Goal: Information Seeking & Learning: Find specific fact

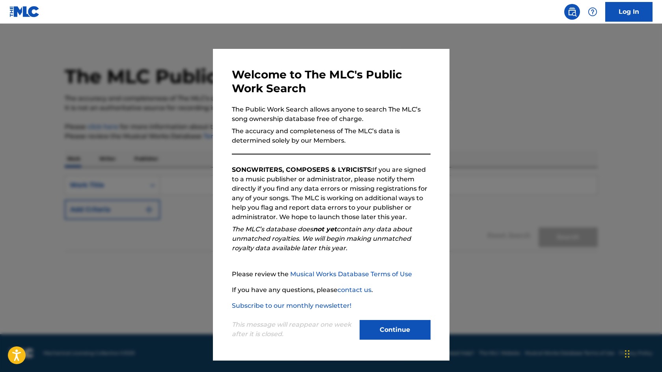
click at [403, 332] on button "Continue" at bounding box center [395, 330] width 71 height 20
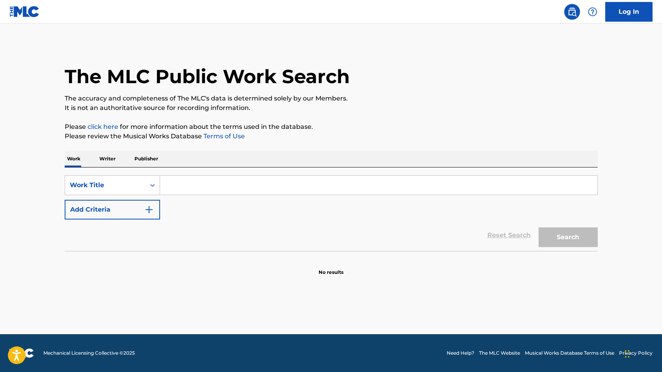
click at [192, 182] on input "Search Form" at bounding box center [378, 185] width 437 height 19
paste input "Sahby Top Sahby Top"
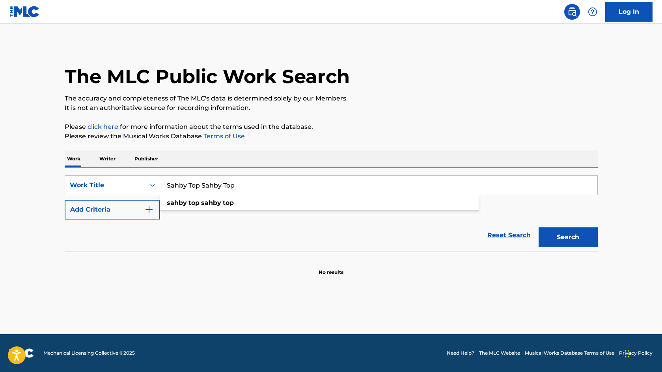
type input "Sahby Top Sahby Top"
click at [579, 236] on button "Search" at bounding box center [568, 238] width 59 height 20
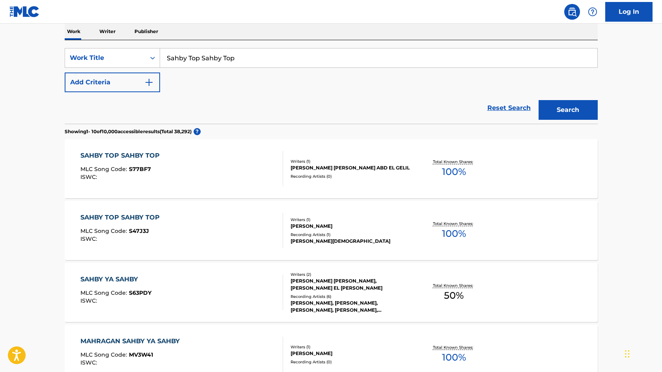
scroll to position [158, 0]
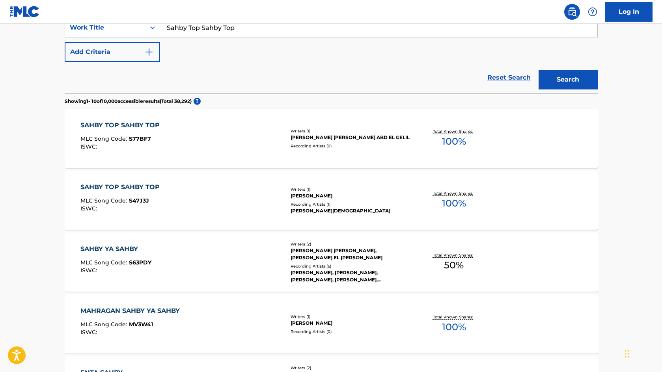
click at [122, 187] on div "SAHBY TOP SAHBY TOP" at bounding box center [121, 187] width 83 height 9
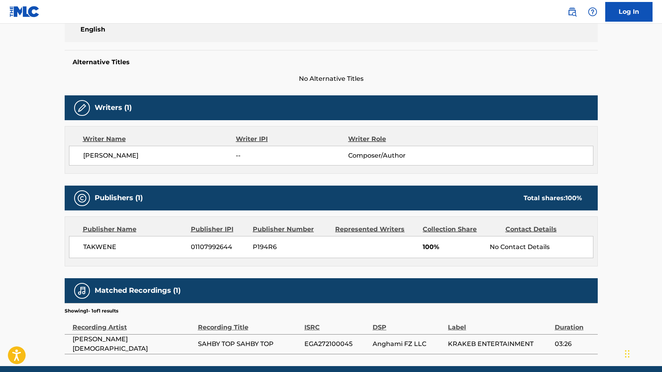
scroll to position [214, 0]
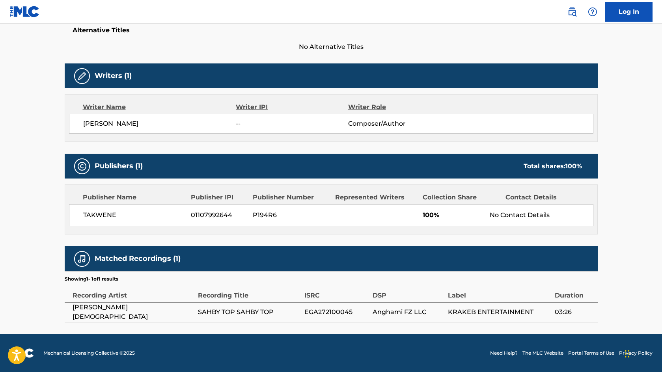
click at [12, 158] on main "< Back to public search results Copy work link SAHBY TOP SAHBY TOP Work Detail …" at bounding box center [331, 71] width 662 height 525
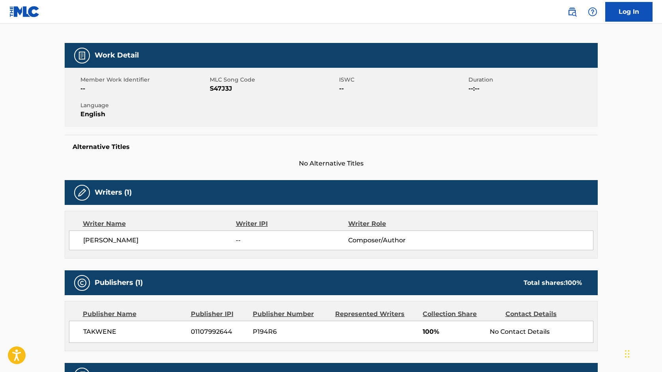
scroll to position [96, 0]
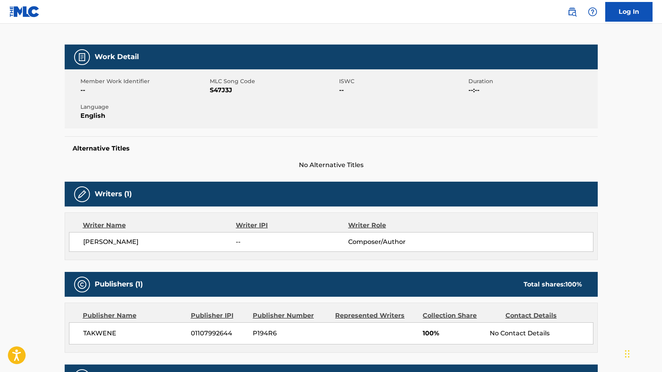
click at [121, 241] on span "[PERSON_NAME]" at bounding box center [159, 241] width 153 height 9
copy div "[PERSON_NAME]"
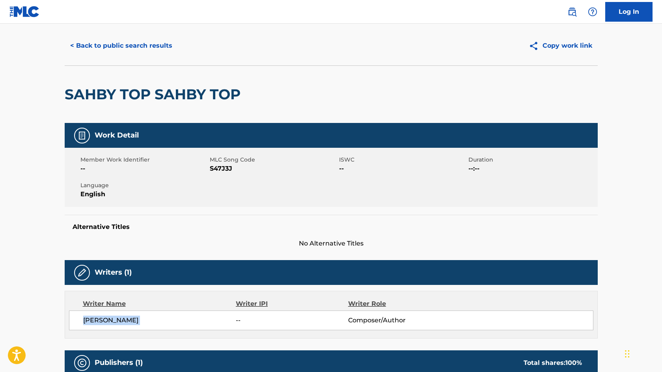
scroll to position [0, 0]
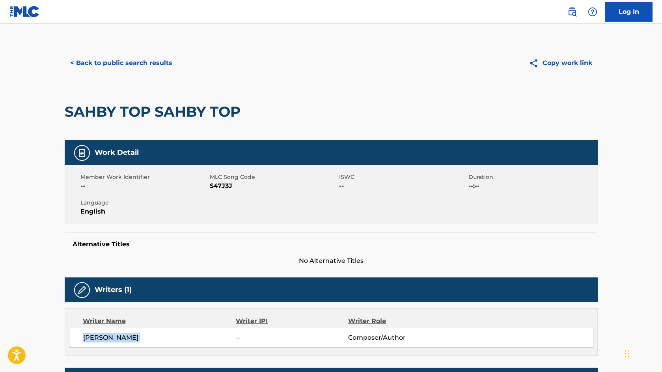
click at [136, 62] on button "< Back to public search results" at bounding box center [121, 63] width 113 height 20
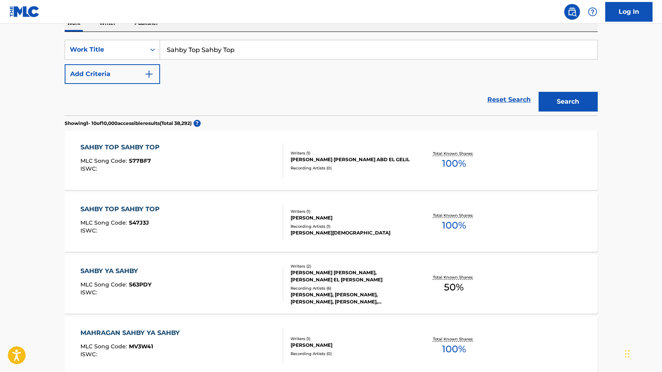
scroll to position [118, 0]
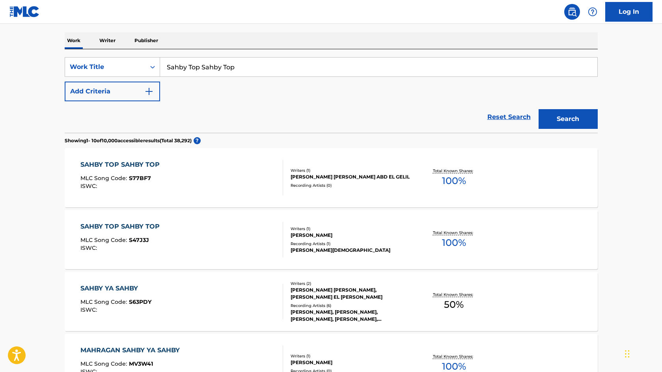
click at [105, 40] on p "Writer" at bounding box center [107, 40] width 21 height 17
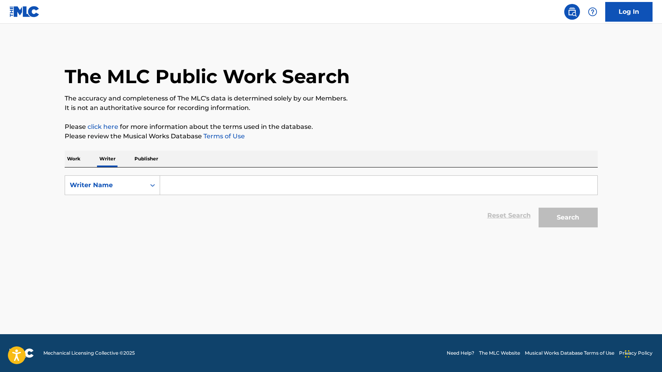
click at [205, 185] on input "Search Form" at bounding box center [378, 185] width 437 height 19
paste input "[PERSON_NAME]"
type input "[PERSON_NAME]"
click at [562, 218] on button "Search" at bounding box center [568, 218] width 59 height 20
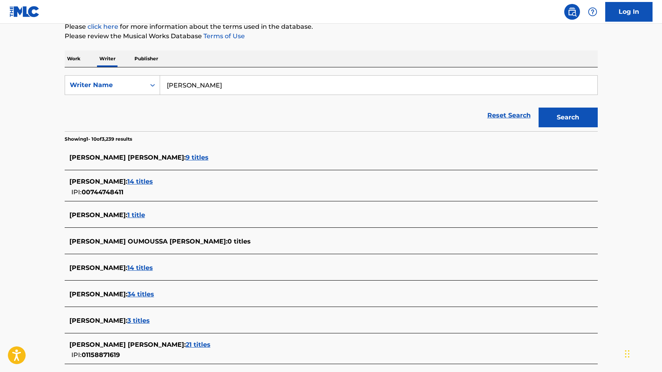
scroll to position [118, 0]
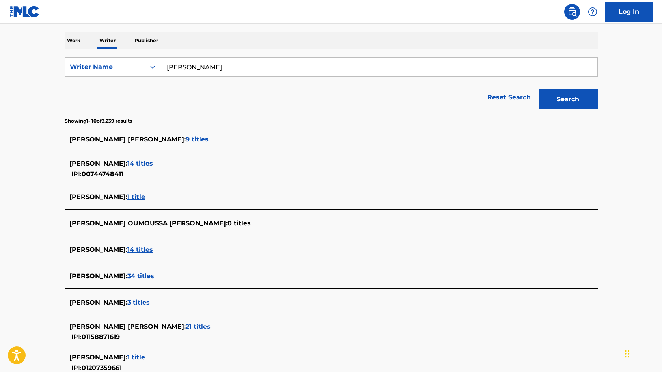
click at [150, 303] on span "3 titles" at bounding box center [138, 302] width 22 height 7
